Goal: Task Accomplishment & Management: Complete application form

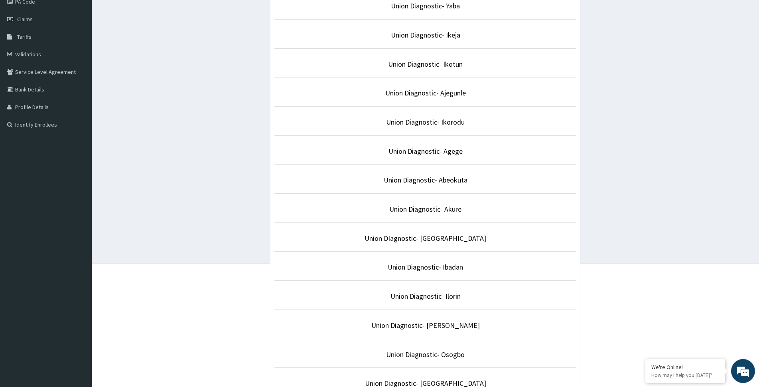
scroll to position [120, 0]
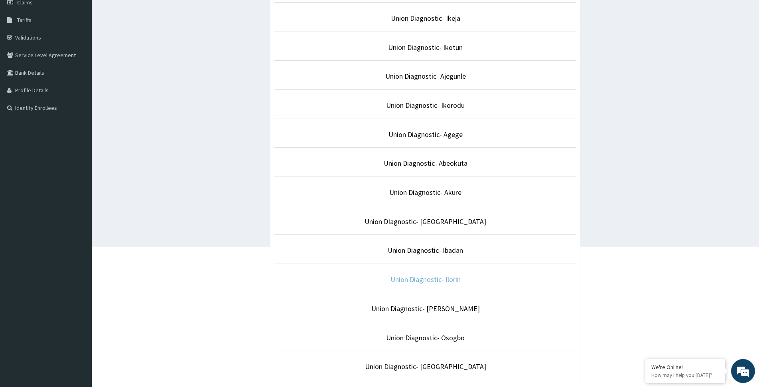
click at [442, 278] on link "Union Diagnostic- Ilorin" at bounding box center [426, 279] width 70 height 9
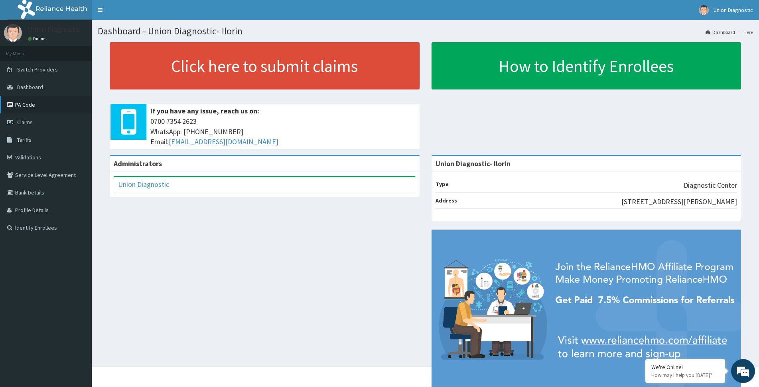
click at [36, 105] on link "PA Code" at bounding box center [46, 105] width 92 height 18
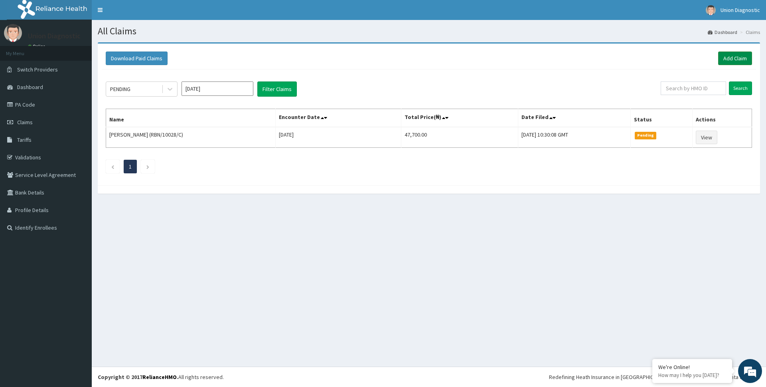
click at [747, 57] on link "Add Claim" at bounding box center [735, 58] width 34 height 14
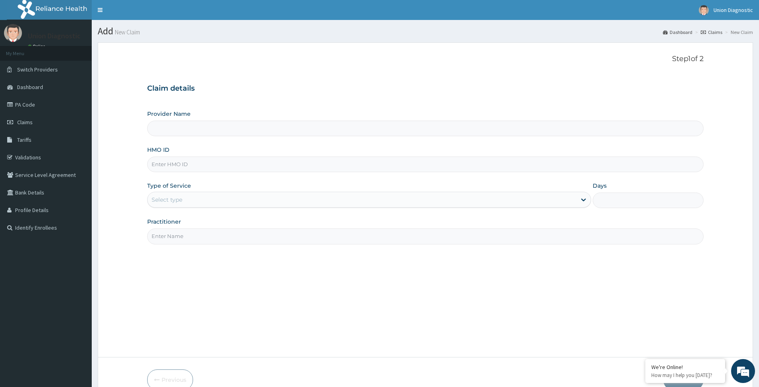
click at [221, 166] on input "HMO ID" at bounding box center [425, 164] width 557 height 16
type input "Union Diagnostic- Ilorin"
type input "RBN/10028/C"
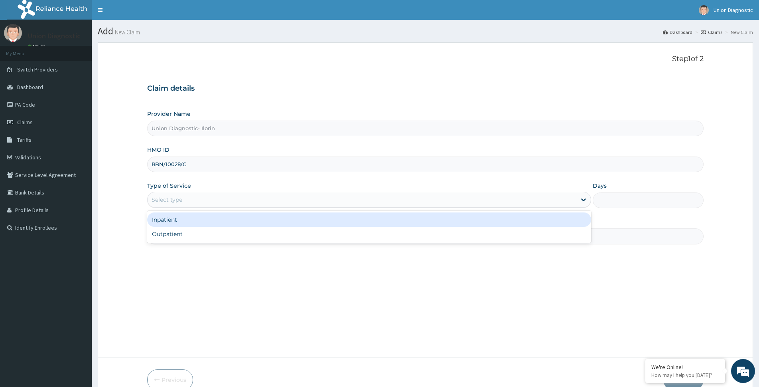
click at [211, 201] on div "Select type" at bounding box center [362, 199] width 429 height 13
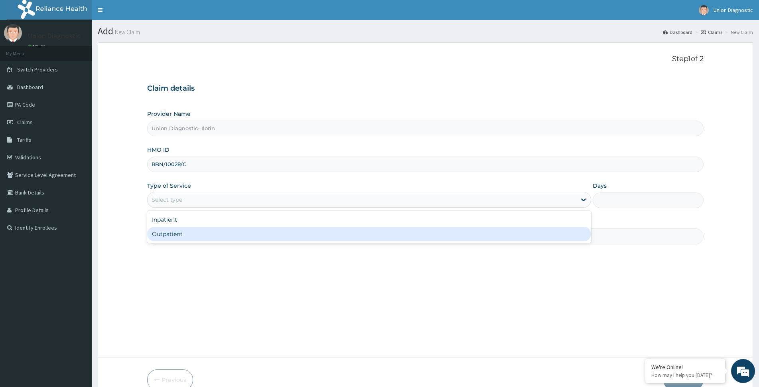
click at [217, 237] on div "Outpatient" at bounding box center [369, 234] width 444 height 14
type input "1"
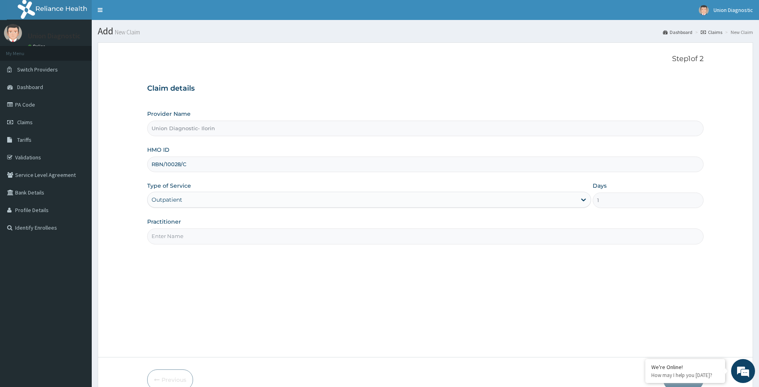
click at [224, 234] on input "Practitioner" at bounding box center [425, 236] width 557 height 16
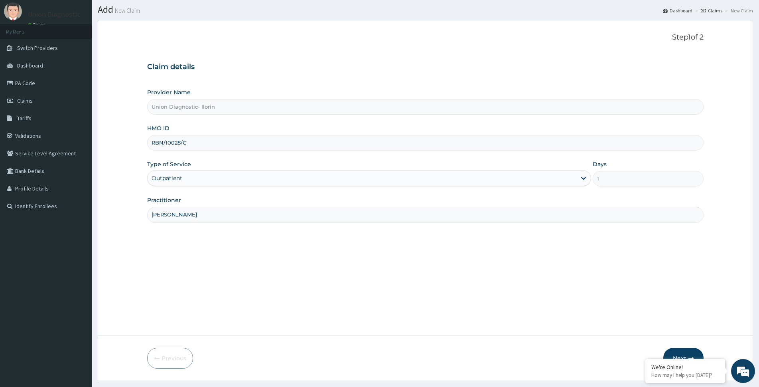
scroll to position [42, 0]
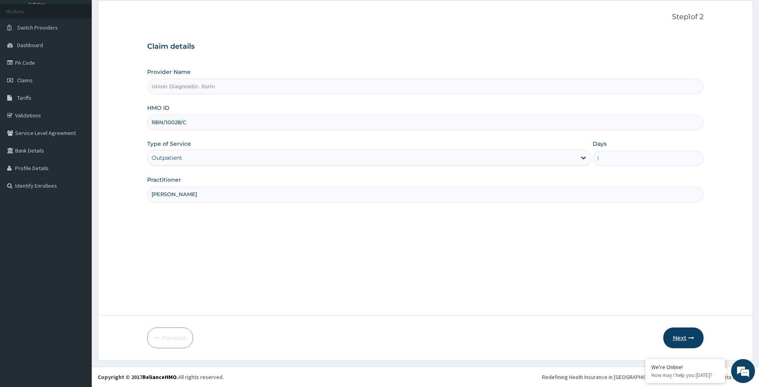
type input "[PERSON_NAME]"
click at [677, 336] on button "Next" at bounding box center [684, 337] width 40 height 21
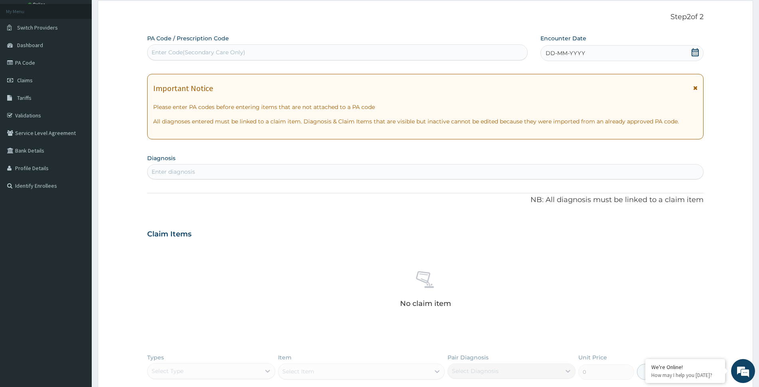
click at [255, 49] on div "Enter Code(Secondary Care Only)" at bounding box center [338, 52] width 380 height 13
paste input "PA/05BE45"
type input "PA/05BE45"
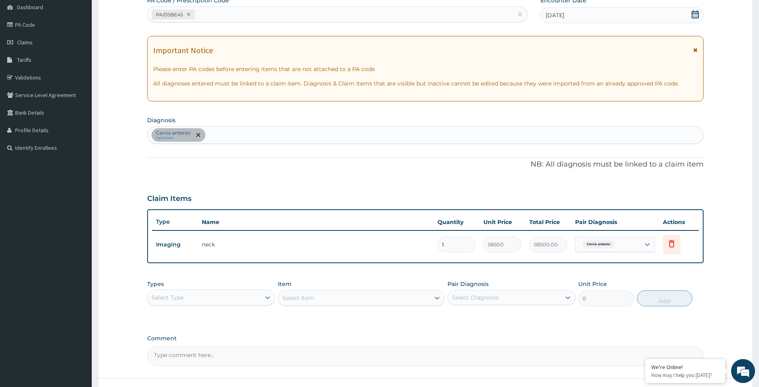
scroll to position [143, 0]
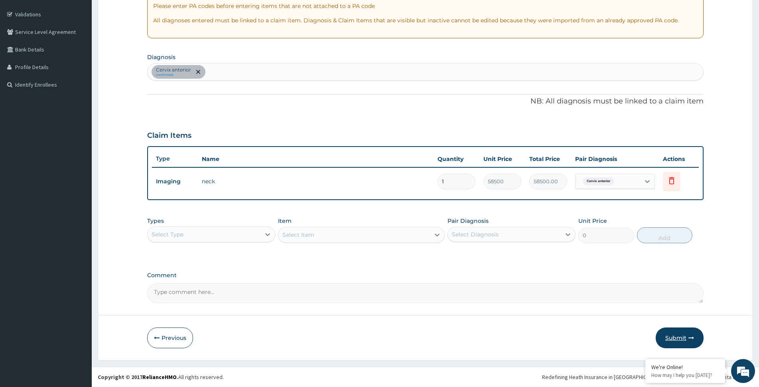
click at [681, 331] on button "Submit" at bounding box center [680, 337] width 48 height 21
